Goal: Task Accomplishment & Management: Complete application form

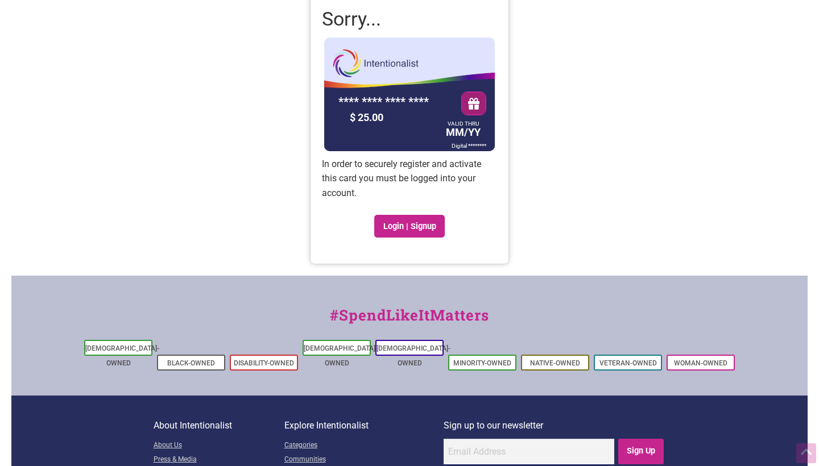
scroll to position [66, 0]
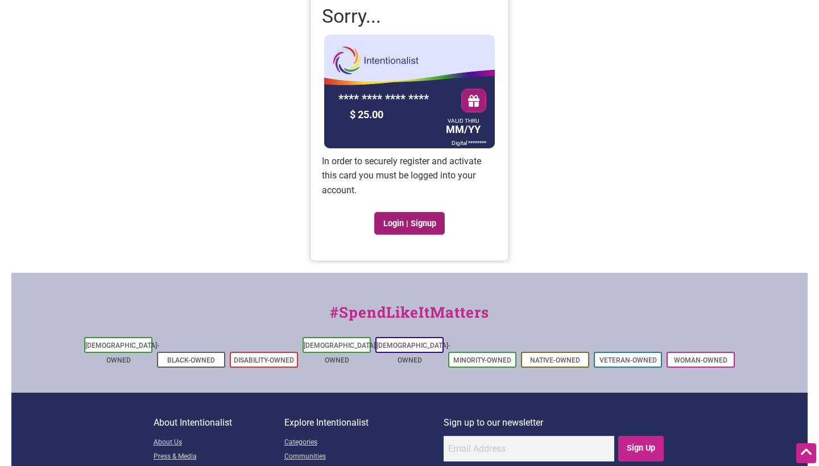
click at [424, 225] on link "Login | Signup" at bounding box center [409, 223] width 71 height 23
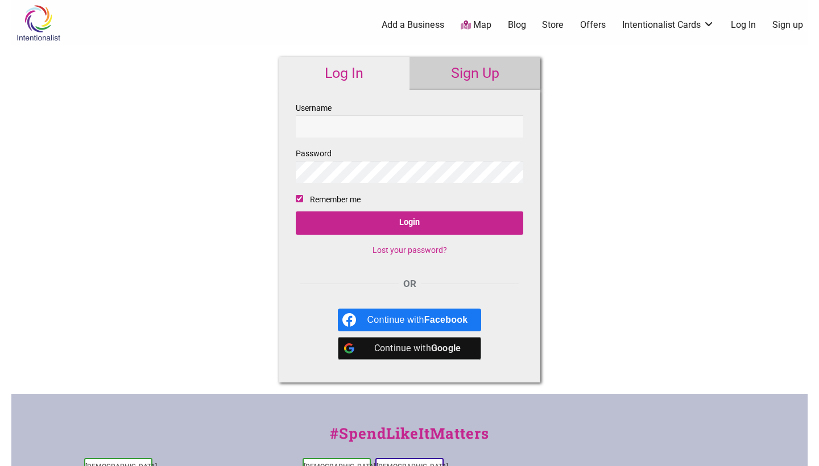
click at [495, 73] on link "Sign Up" at bounding box center [474, 73] width 131 height 33
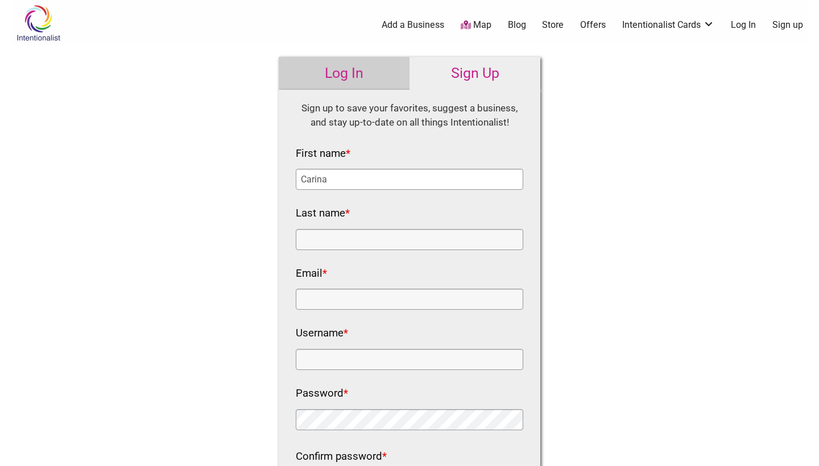
type input "Carina"
type input "del Rosario"
type input "cadelrosario@gmail.com"
type input "k"
type input "W"
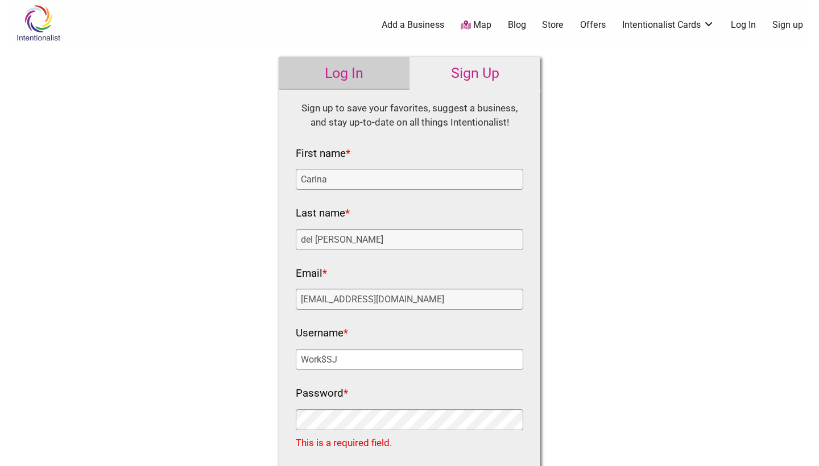
drag, startPoint x: 346, startPoint y: 354, endPoint x: 302, endPoint y: 355, distance: 43.8
click at [301, 355] on input "Work$SJ" at bounding box center [409, 359] width 227 height 21
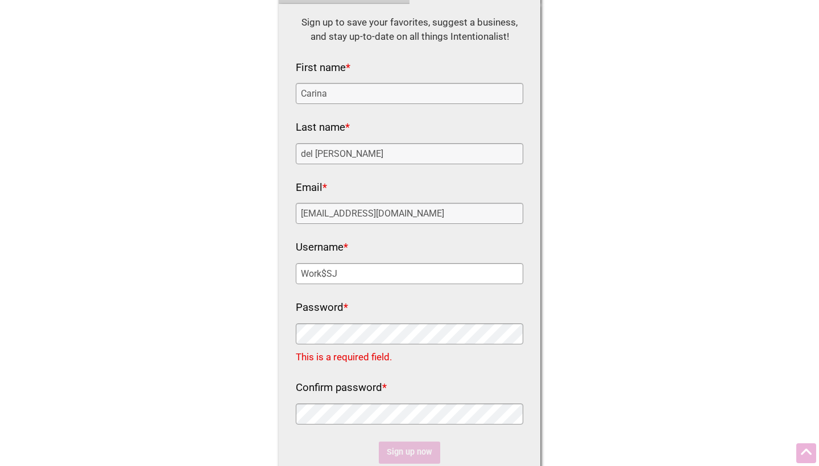
scroll to position [87, 0]
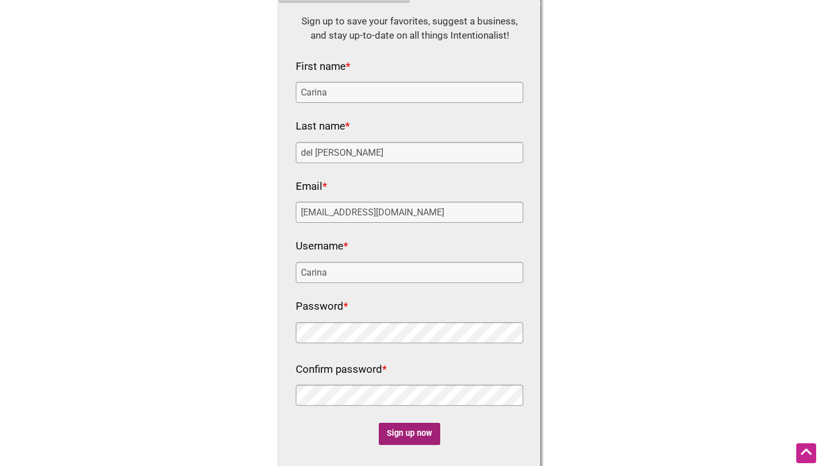
click at [407, 433] on input "Sign up now" at bounding box center [410, 434] width 62 height 22
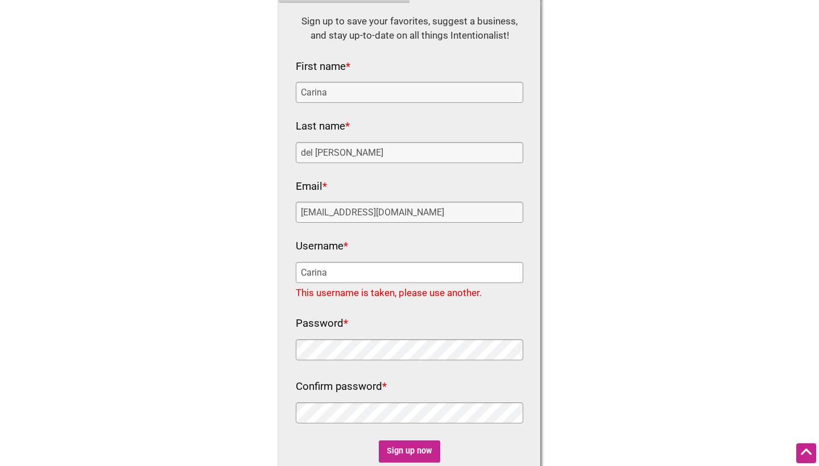
click at [344, 267] on input "Carina" at bounding box center [409, 272] width 227 height 21
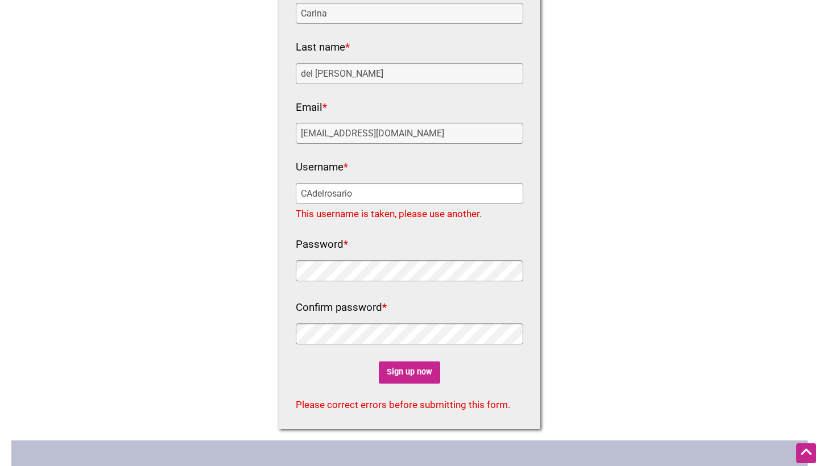
scroll to position [173, 0]
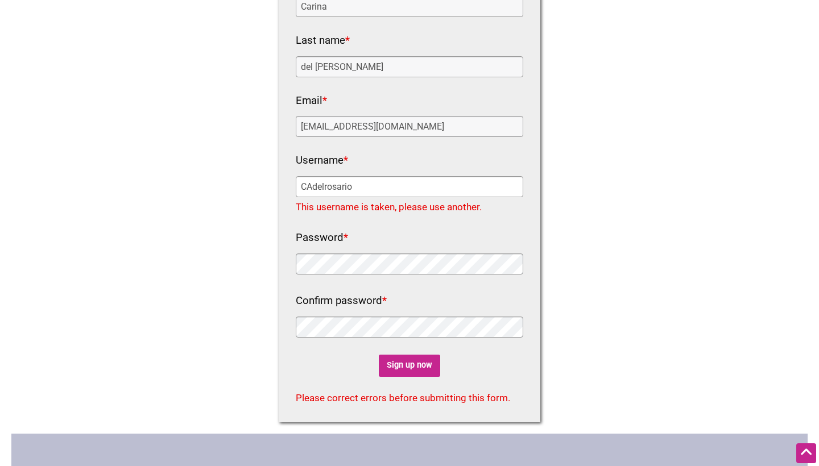
type input "CAdelrosario"
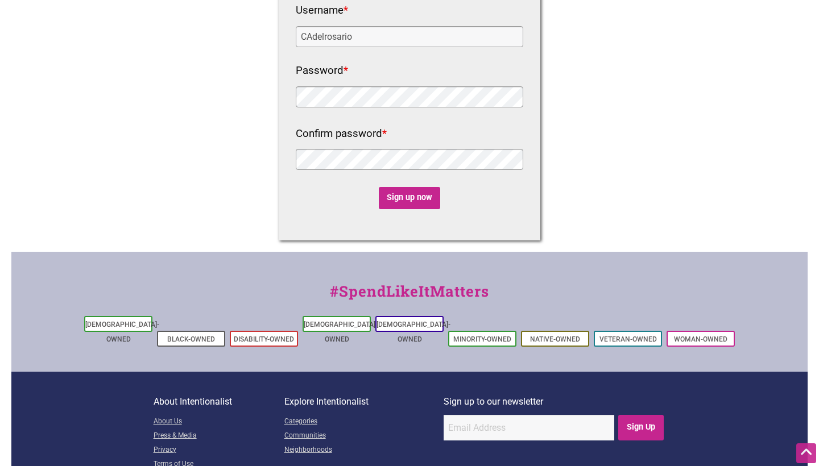
scroll to position [342, 0]
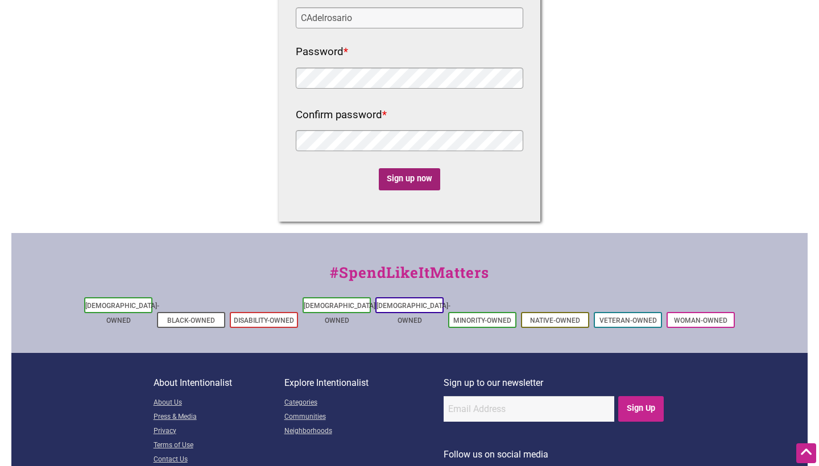
click at [416, 179] on input "Sign up now" at bounding box center [410, 179] width 62 height 22
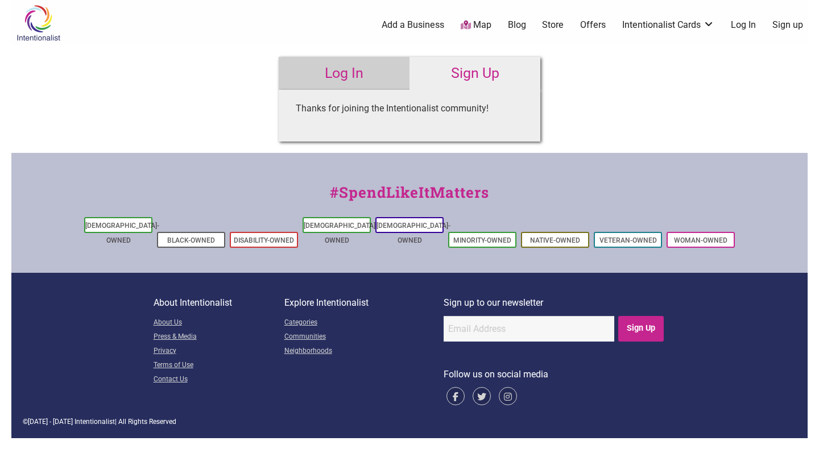
scroll to position [0, 0]
click at [659, 96] on link "My Cards" at bounding box center [669, 96] width 74 height 13
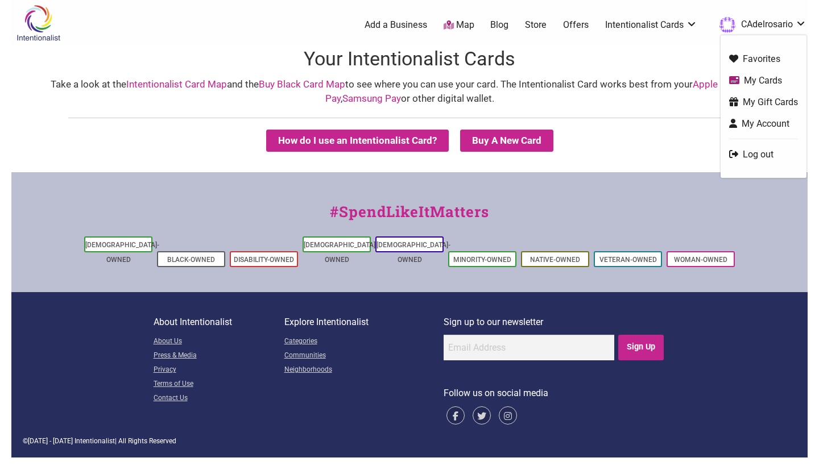
click at [769, 101] on link "My Gift Cards" at bounding box center [763, 102] width 69 height 13
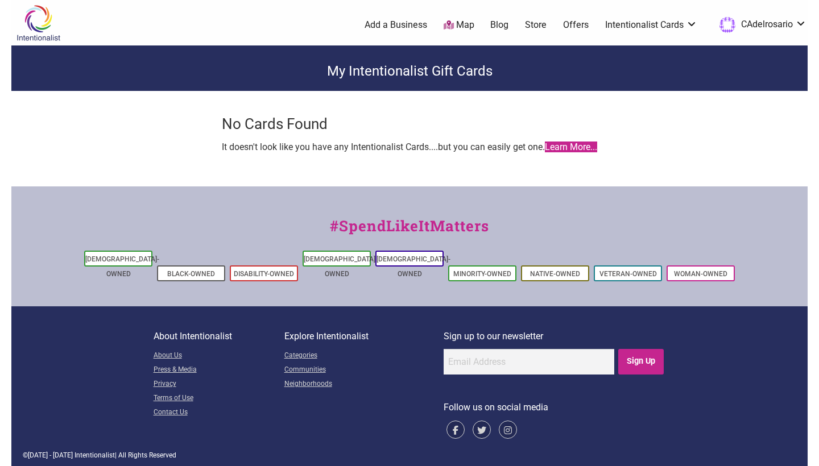
click at [570, 149] on link "Learn More..." at bounding box center [571, 147] width 52 height 11
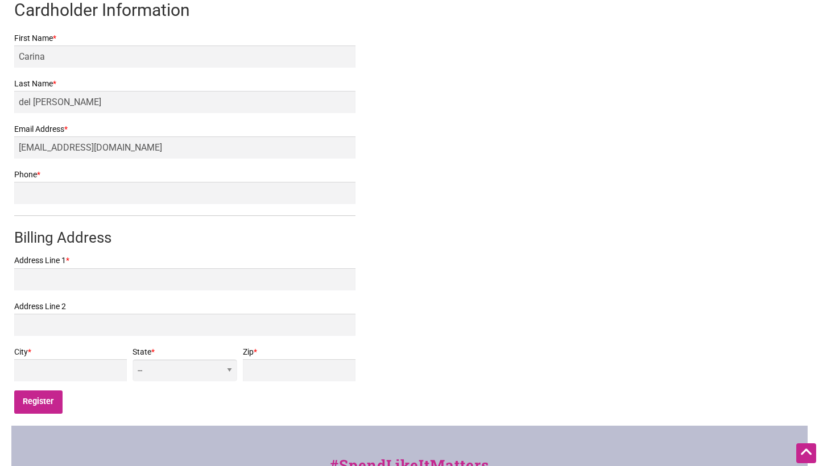
scroll to position [223, 0]
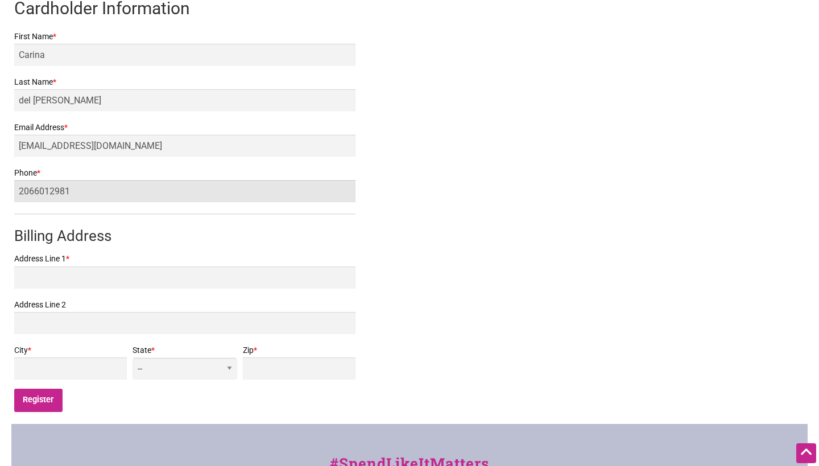
type input "2066012981"
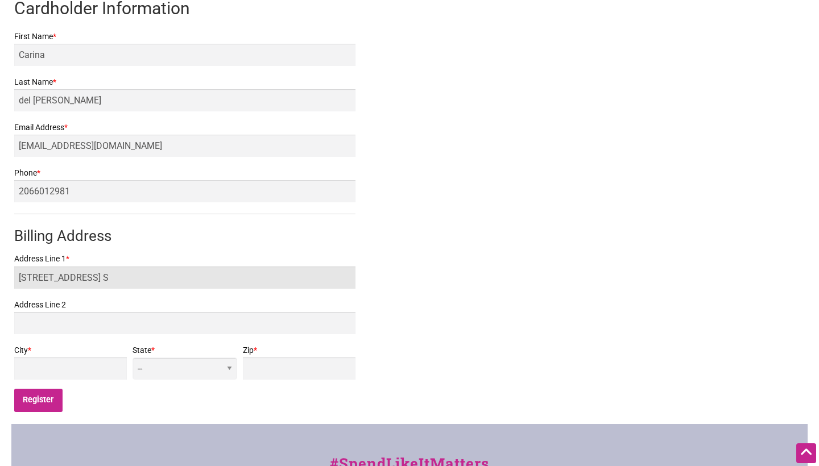
type input "4877 24th Ave. S"
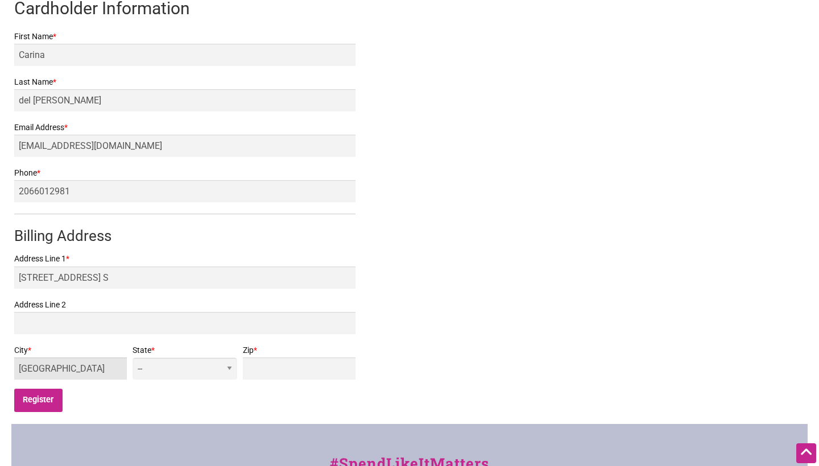
type input "Seattle"
select select "WA"
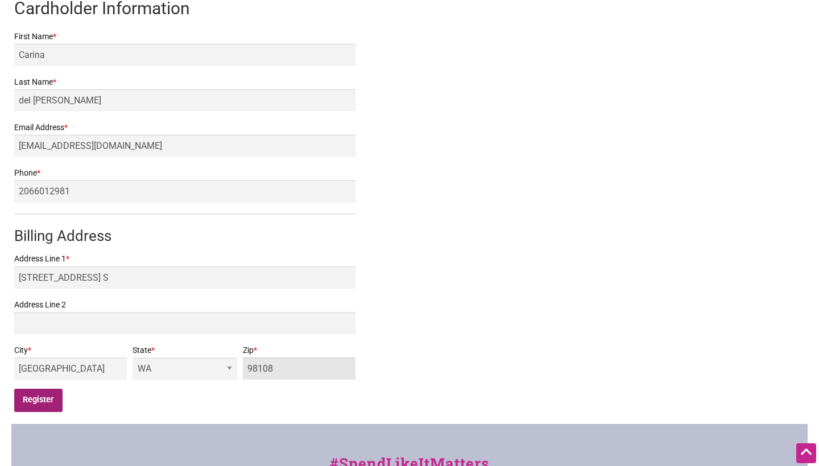
type input "98108"
click at [47, 399] on input "Register" at bounding box center [38, 400] width 48 height 23
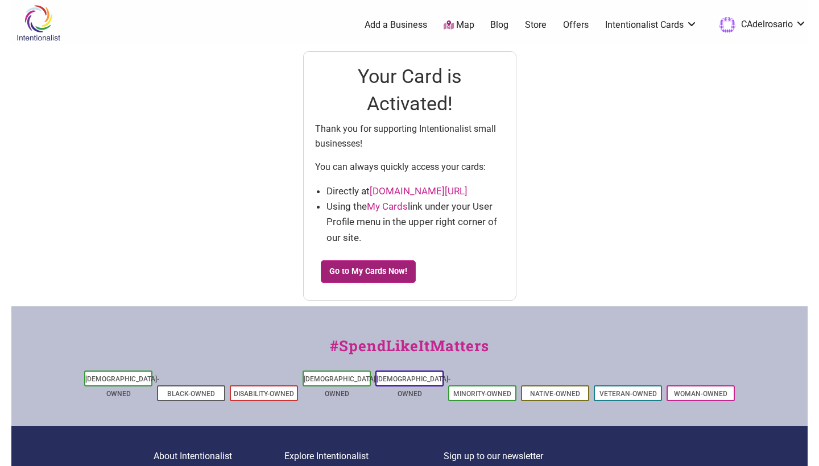
click at [376, 274] on link "Go to My Cards Now!" at bounding box center [369, 271] width 96 height 23
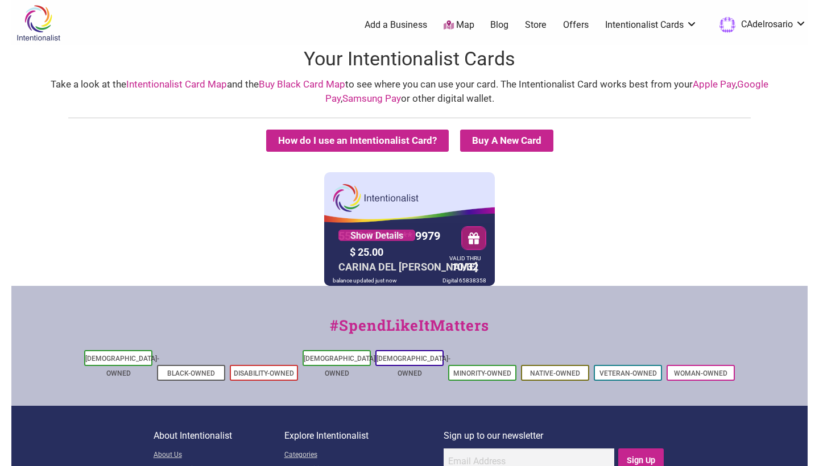
click at [175, 81] on link "Intentionalist Card Map" at bounding box center [176, 83] width 101 height 11
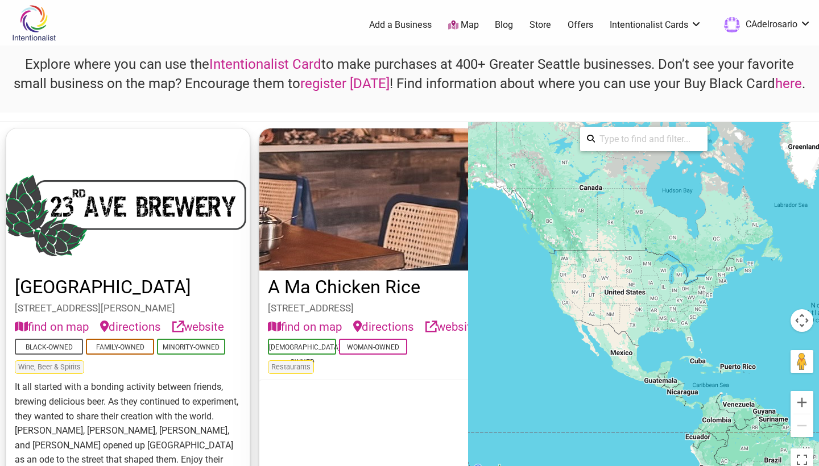
click at [659, 133] on input "search" at bounding box center [648, 139] width 106 height 22
type input "c"
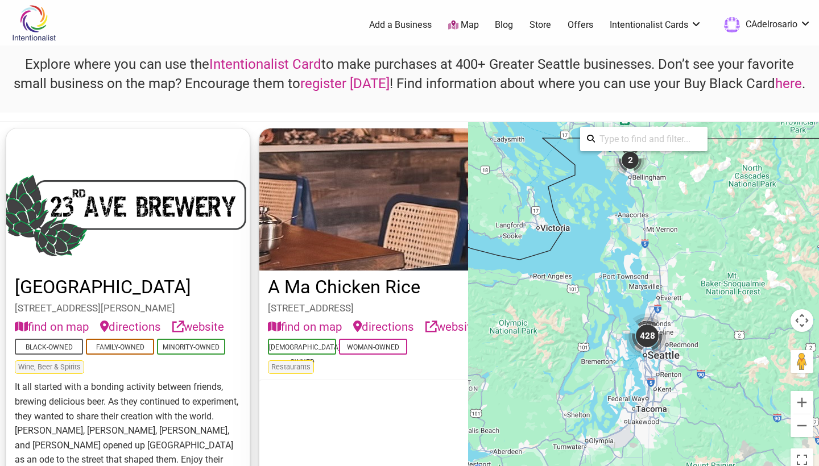
click at [603, 143] on input "search" at bounding box center [648, 139] width 106 height 22
click at [646, 138] on input "98108" at bounding box center [648, 139] width 106 height 22
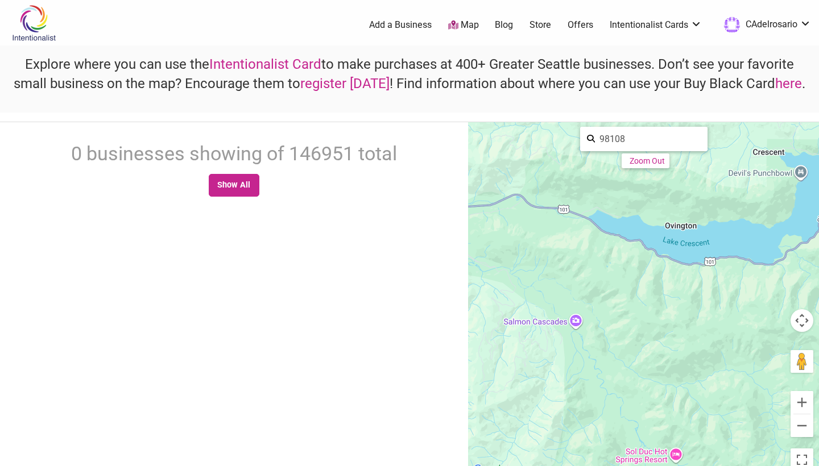
click at [631, 137] on input "98108" at bounding box center [648, 139] width 106 height 22
drag, startPoint x: 631, startPoint y: 137, endPoint x: 587, endPoint y: 125, distance: 44.8
click at [587, 125] on div "98108 Zoom Out" at bounding box center [643, 137] width 205 height 31
type input "[DEMOGRAPHIC_DATA]"
click at [467, 27] on link "Map" at bounding box center [463, 25] width 31 height 13
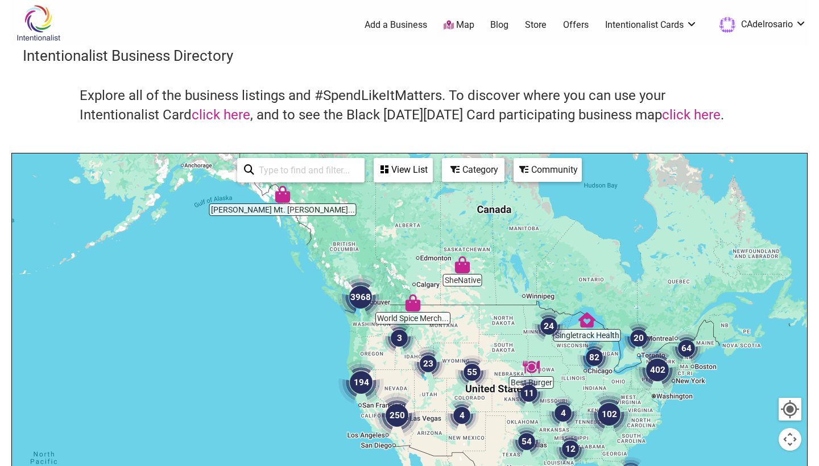
click at [458, 165] on icon at bounding box center [454, 169] width 9 height 9
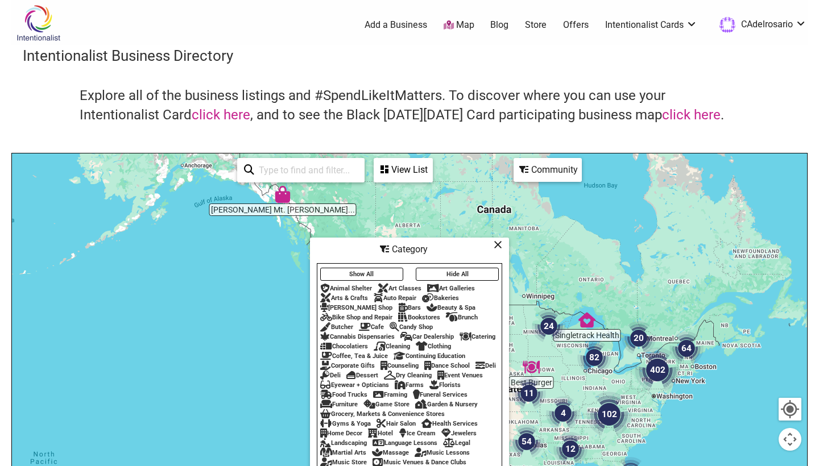
click at [549, 161] on div "Community" at bounding box center [548, 170] width 66 height 22
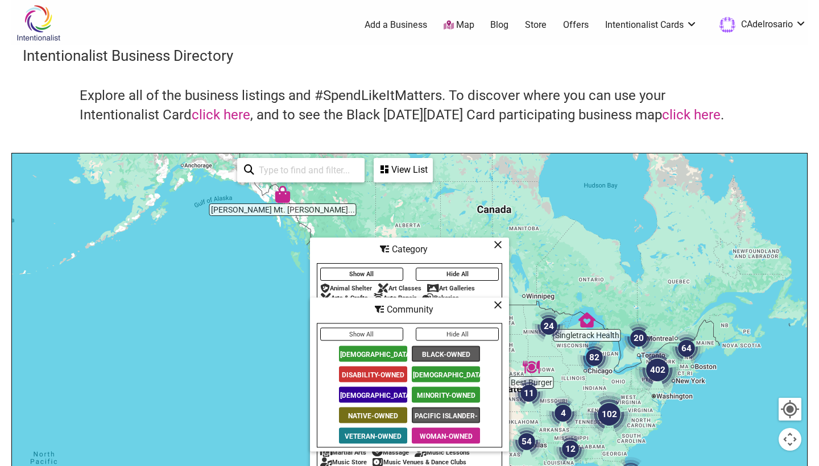
click at [378, 354] on span "[DEMOGRAPHIC_DATA]-Owned" at bounding box center [373, 354] width 68 height 16
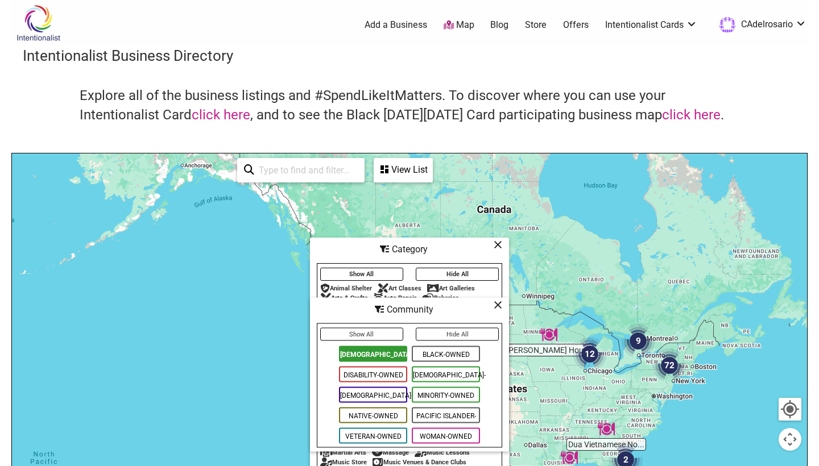
click at [368, 399] on span "[DEMOGRAPHIC_DATA]-Owned" at bounding box center [373, 395] width 68 height 16
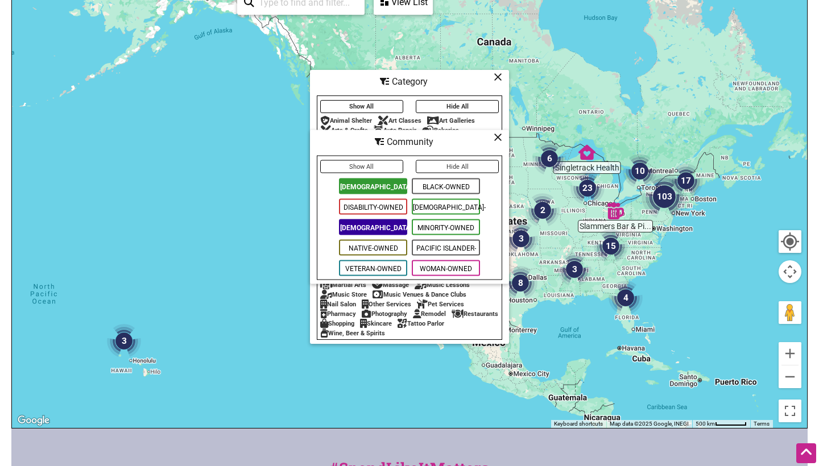
scroll to position [168, 0]
click at [493, 135] on div "Community" at bounding box center [409, 142] width 197 height 22
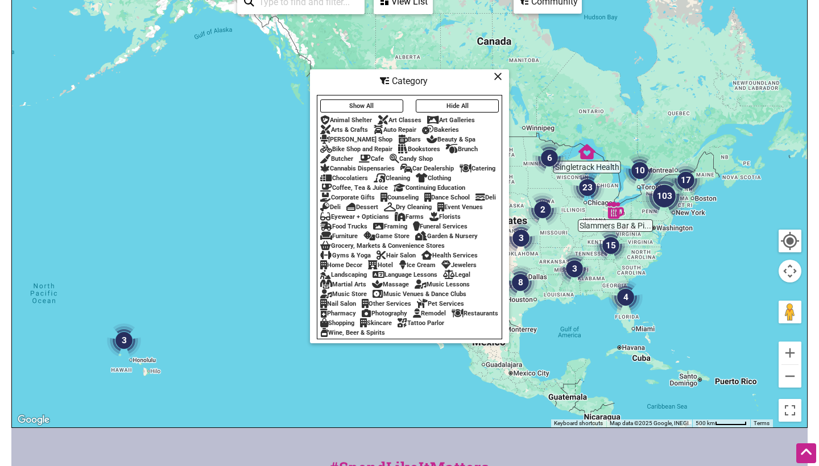
click at [498, 76] on icon at bounding box center [498, 76] width 9 height 1
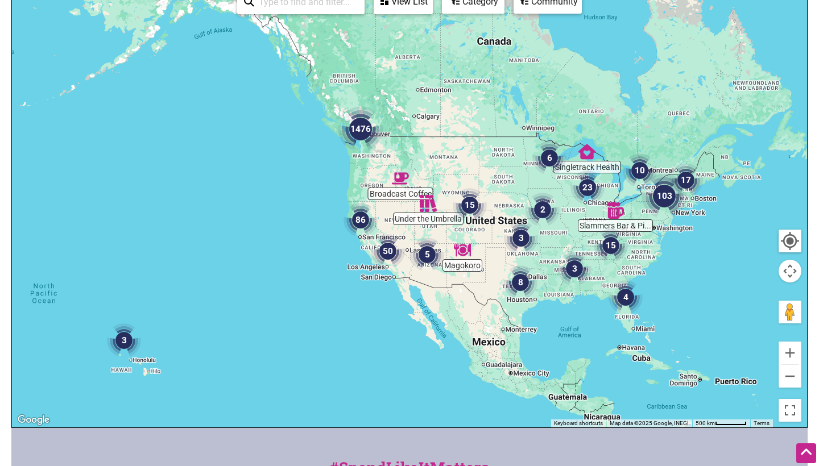
click at [361, 128] on img "1476" at bounding box center [360, 128] width 45 height 45
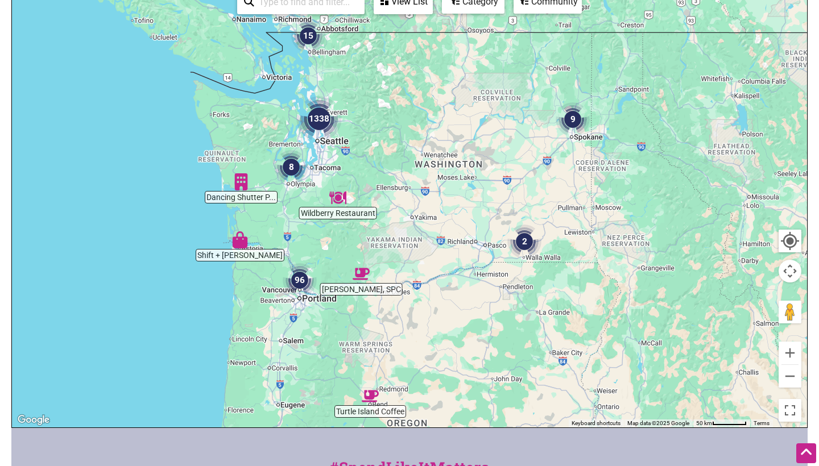
click at [321, 125] on img "1338" at bounding box center [318, 118] width 45 height 45
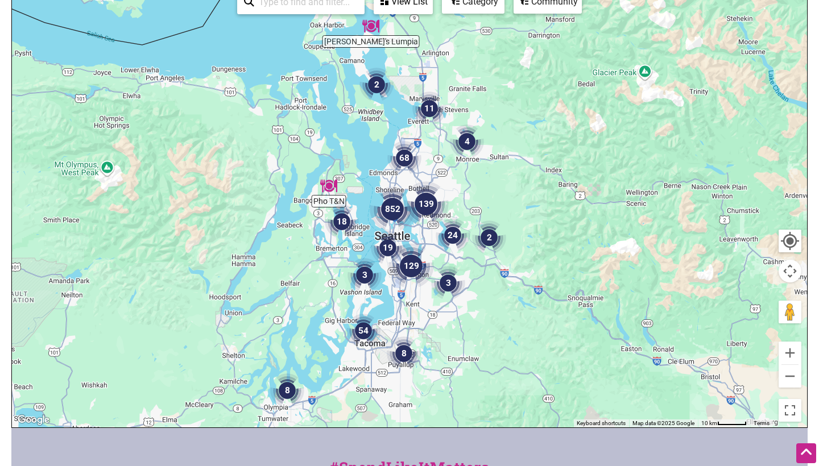
click at [389, 243] on img "129" at bounding box center [410, 265] width 45 height 45
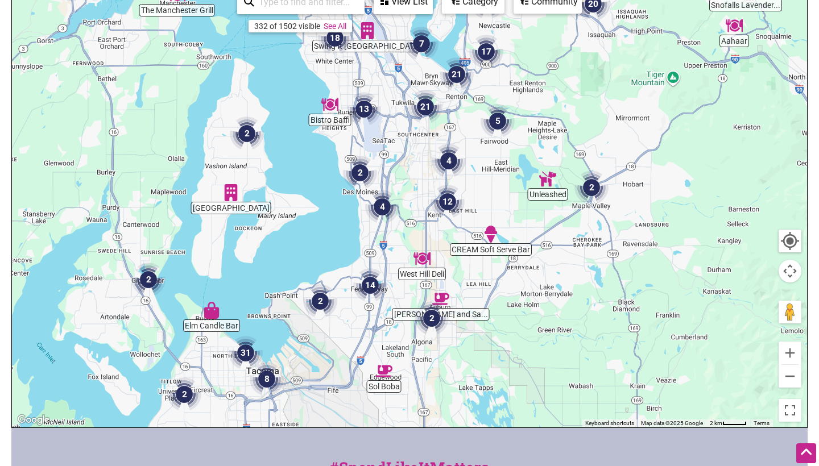
drag, startPoint x: 815, startPoint y: 198, endPoint x: 818, endPoint y: 165, distance: 32.6
click at [818, 165] on body "× Menu 0 Add a Business Map Blog Store Offers Intentionalist Cards Buy Black Ca…" at bounding box center [409, 65] width 819 height 466
drag, startPoint x: 815, startPoint y: 138, endPoint x: 812, endPoint y: 119, distance: 18.4
click at [812, 119] on body "× Menu 0 Add a Business Map Blog Store Offers Intentionalist Cards Buy Black Ca…" at bounding box center [409, 65] width 819 height 466
drag, startPoint x: 815, startPoint y: 113, endPoint x: 816, endPoint y: 81, distance: 31.9
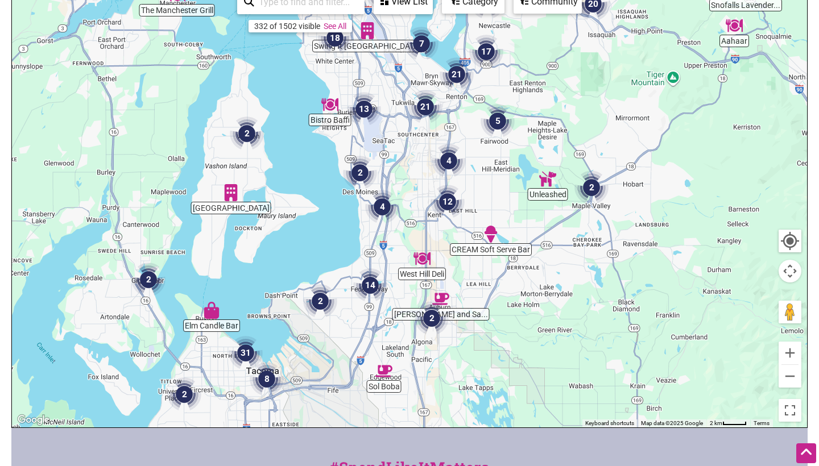
click at [815, 81] on body "× Menu 0 Add a Business Map Blog Store Offers Intentionalist Cards Buy Black Ca…" at bounding box center [409, 65] width 819 height 466
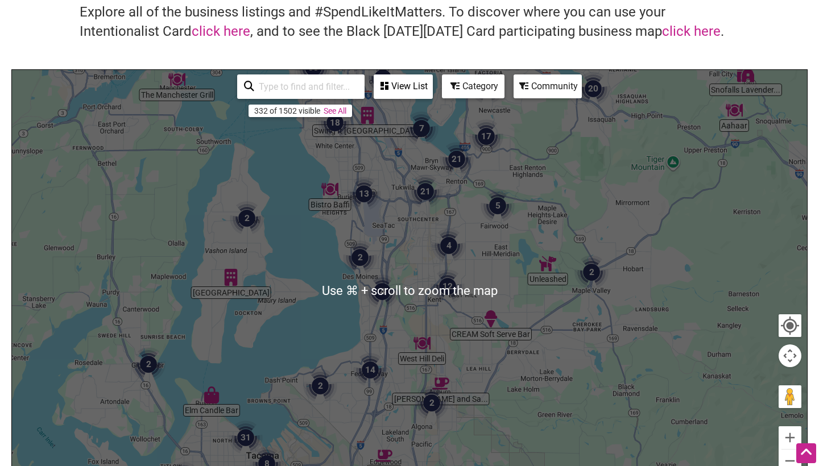
scroll to position [81, 0]
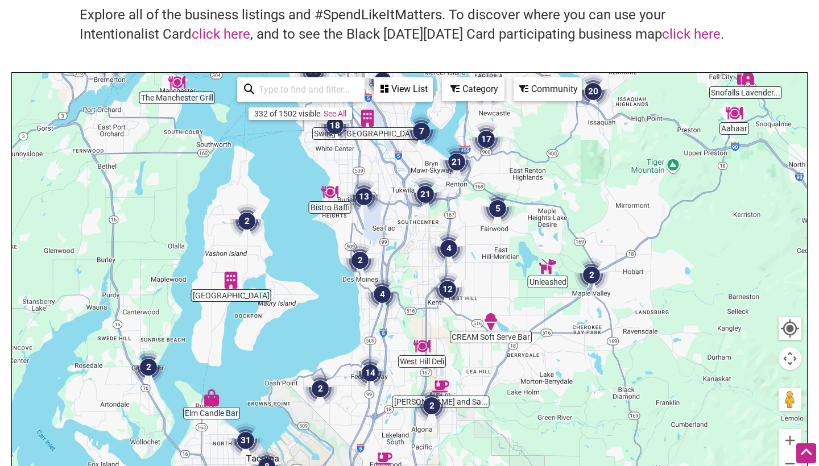
click at [380, 77] on div "View List Sorry...nothing found." at bounding box center [403, 89] width 59 height 24
click at [318, 71] on div "Explore all of the business listings and #SpendLikeItMatters. To discover where…" at bounding box center [409, 39] width 773 height 67
click at [786, 458] on button "Zoom out" at bounding box center [790, 464] width 23 height 23
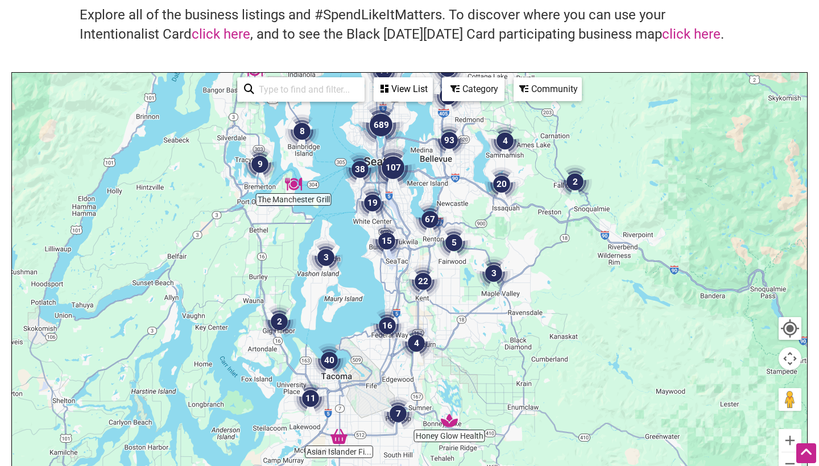
click at [396, 164] on img "107" at bounding box center [392, 167] width 45 height 45
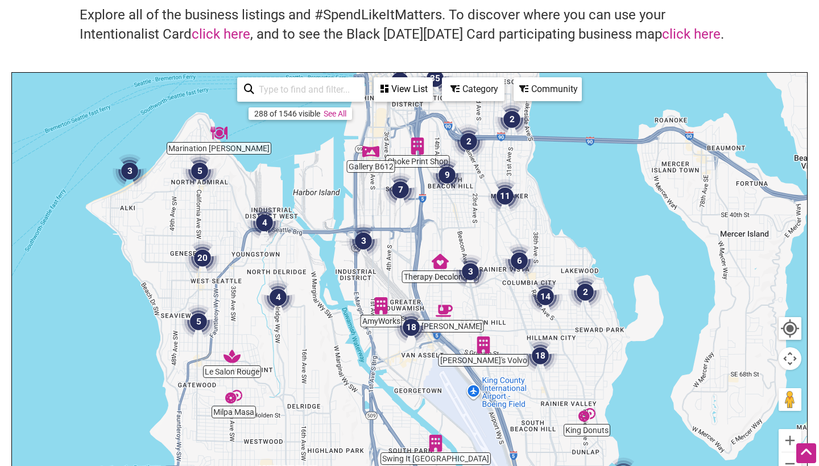
click at [449, 174] on img "9" at bounding box center [447, 175] width 34 height 34
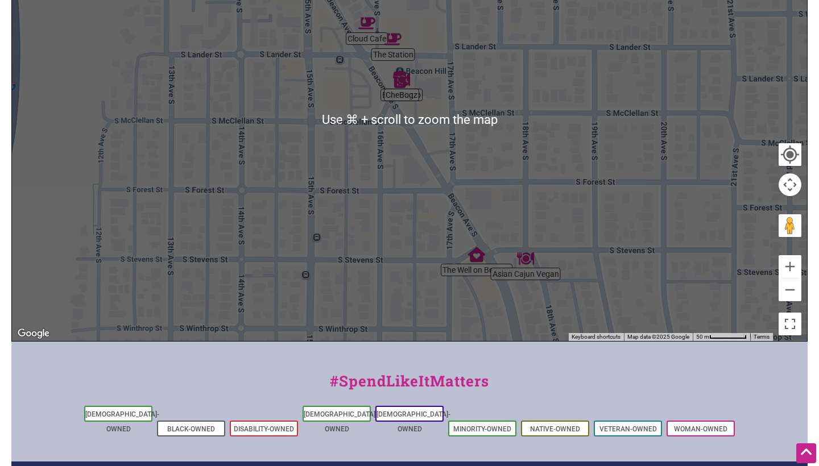
scroll to position [255, 0]
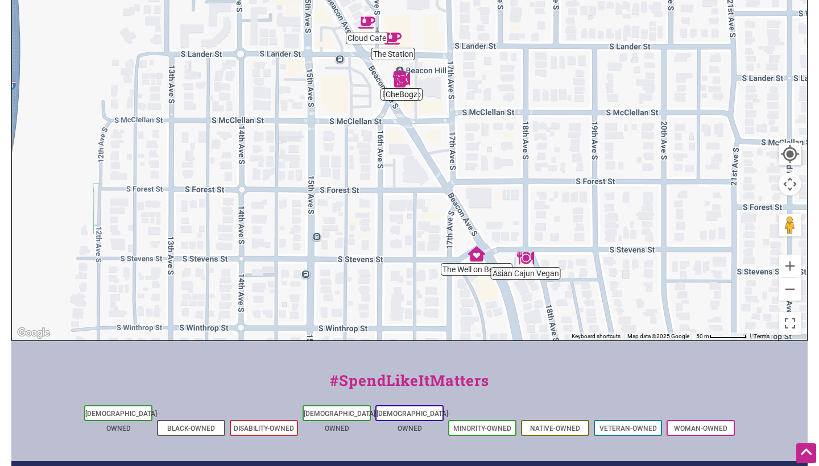
click at [473, 259] on img "The Well on Beacon" at bounding box center [476, 254] width 17 height 17
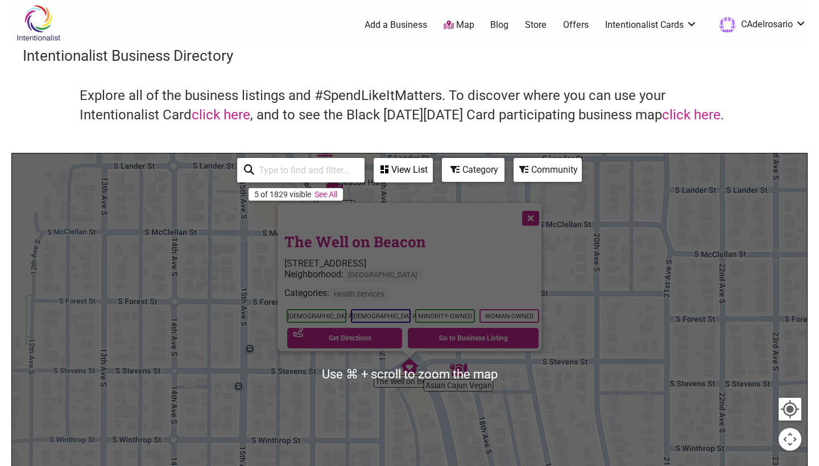
scroll to position [0, 0]
